Goal: Use online tool/utility: Utilize a website feature to perform a specific function

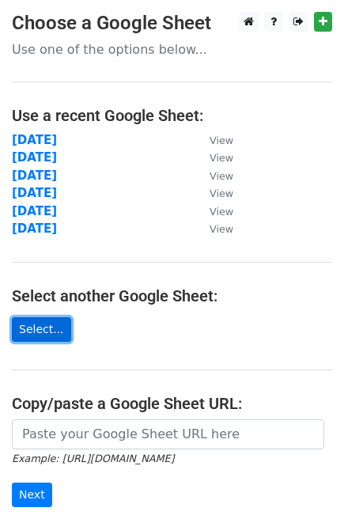
click at [34, 332] on link "Select..." at bounding box center [41, 329] width 59 height 25
click at [40, 322] on link "Select..." at bounding box center [41, 329] width 59 height 25
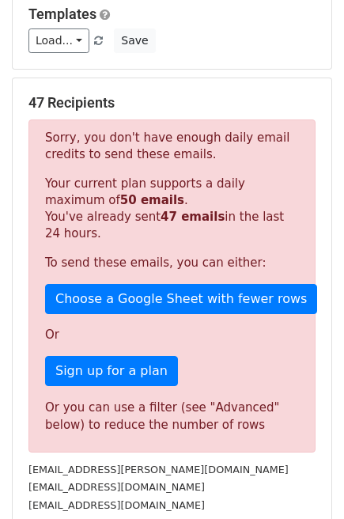
scroll to position [161, 0]
